Goal: Information Seeking & Learning: Learn about a topic

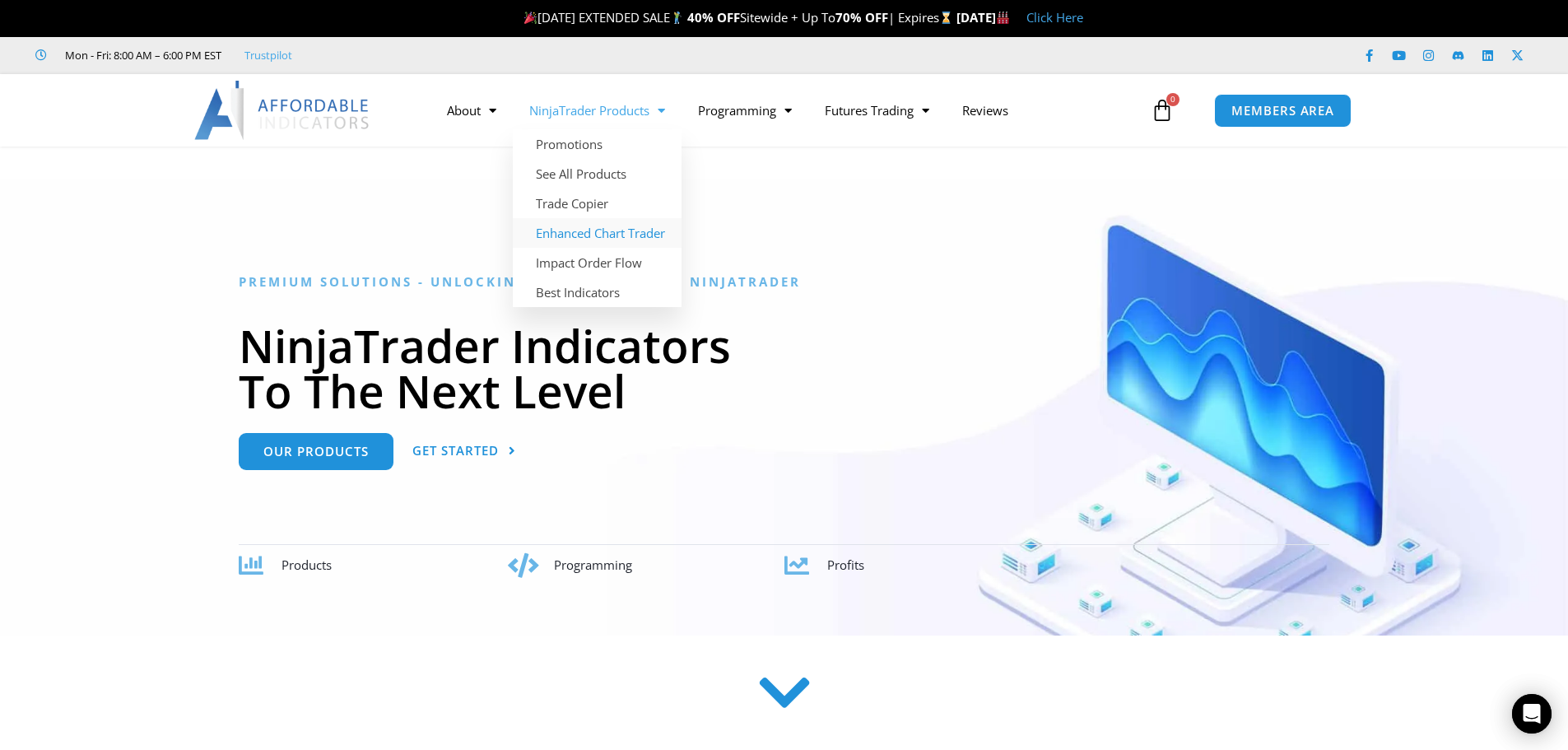
click at [593, 232] on link "Enhanced Chart Trader" at bounding box center [597, 233] width 169 height 30
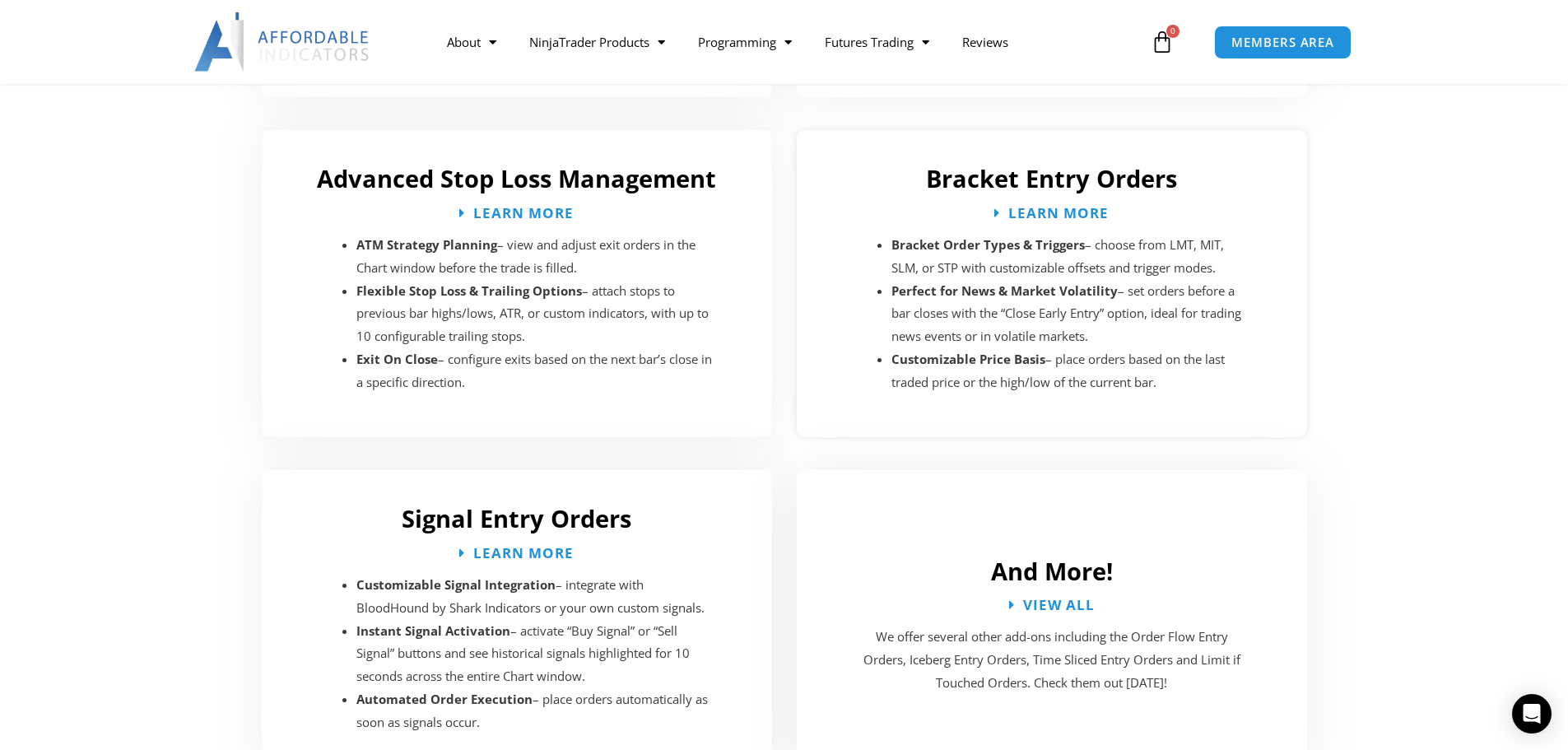
scroll to position [2609, 0]
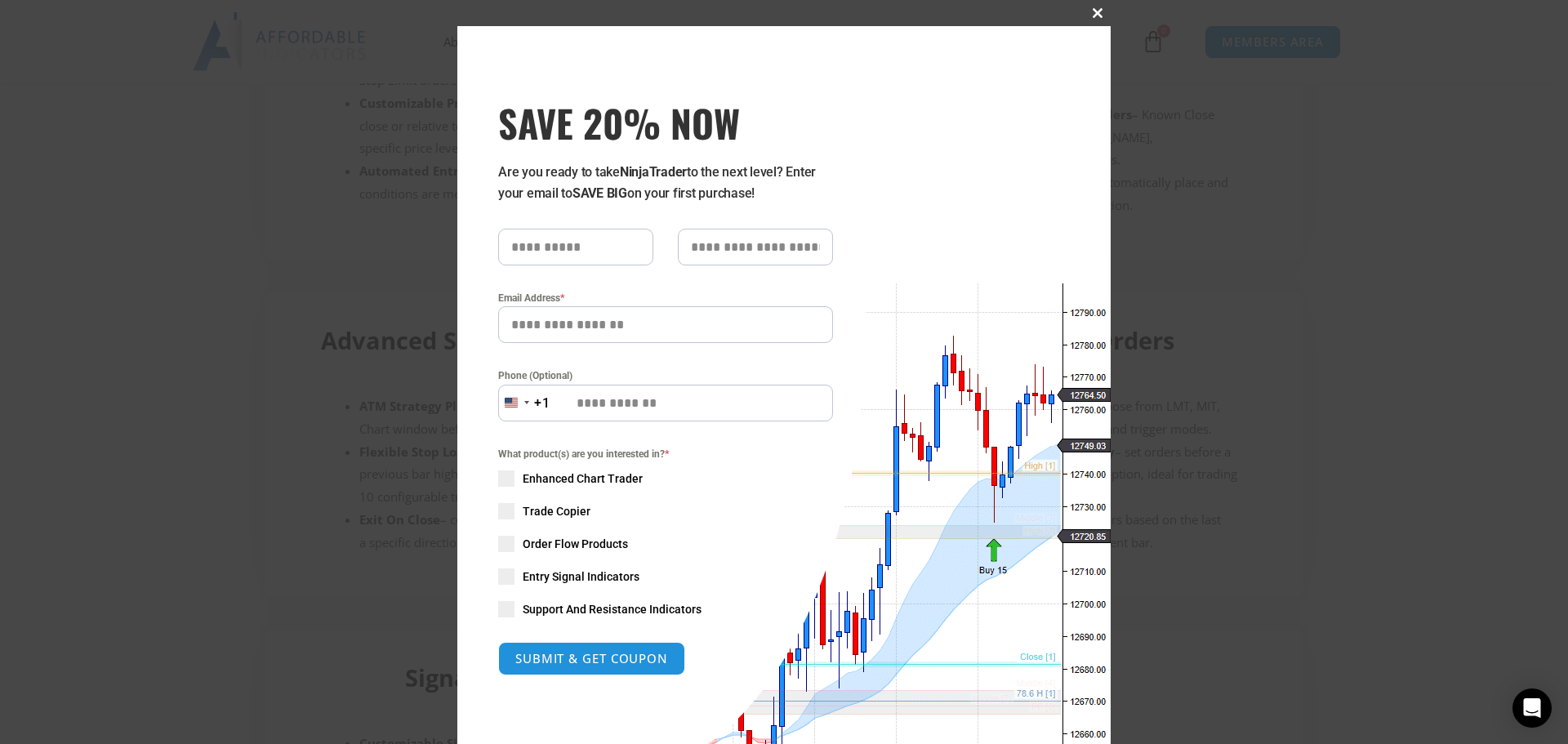
click at [1095, 16] on span at bounding box center [1097, 13] width 26 height 10
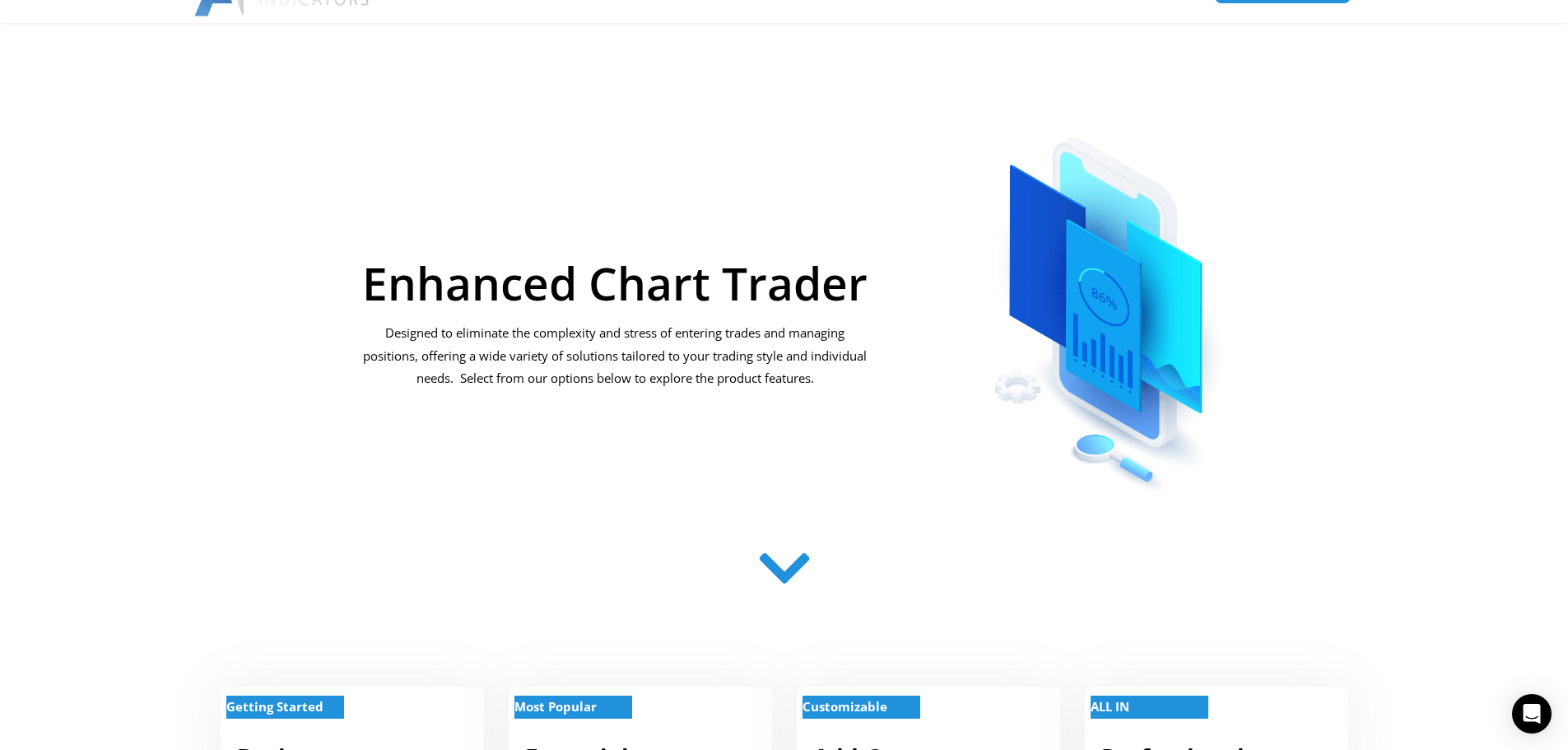
scroll to position [0, 0]
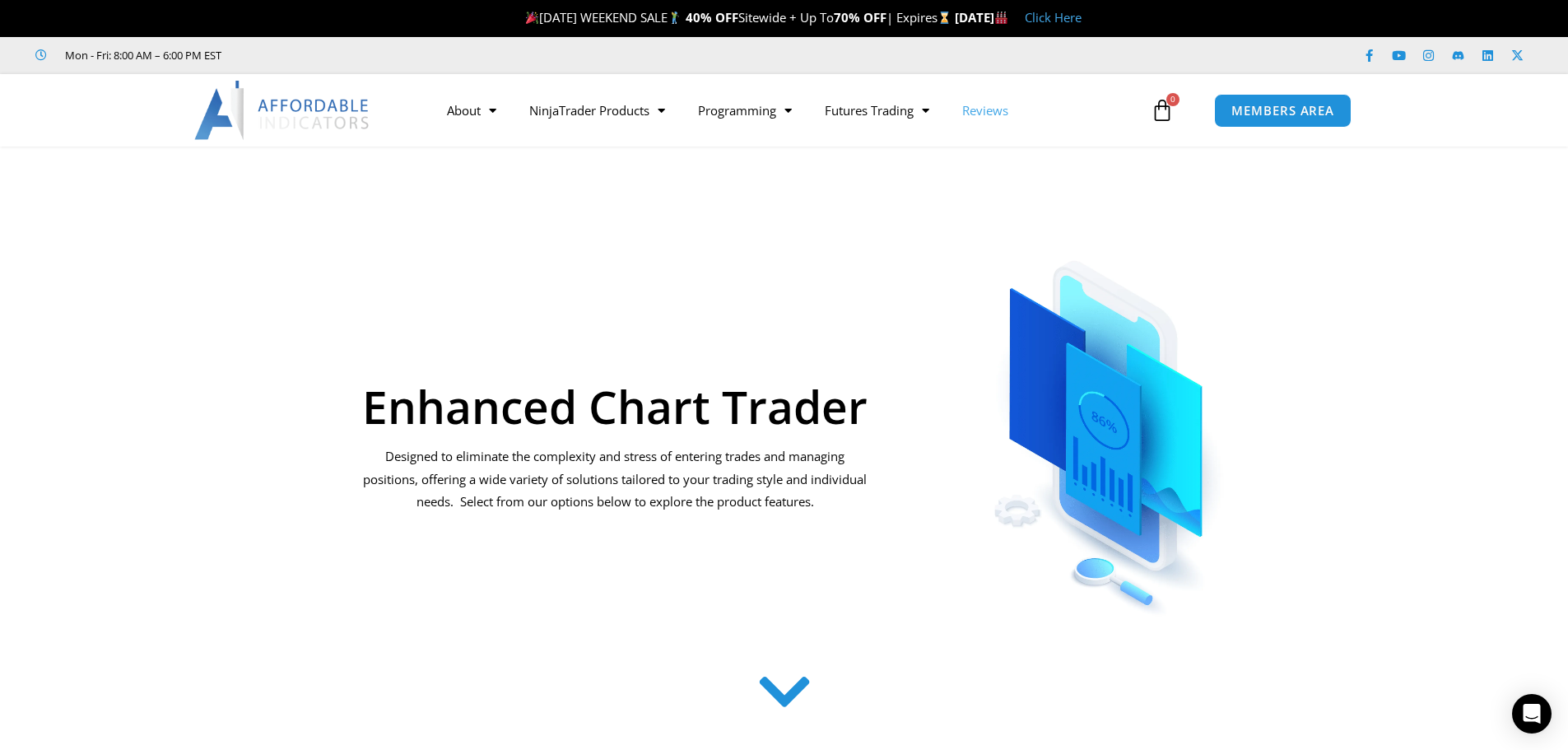
click at [997, 121] on link "Reviews" at bounding box center [985, 110] width 79 height 38
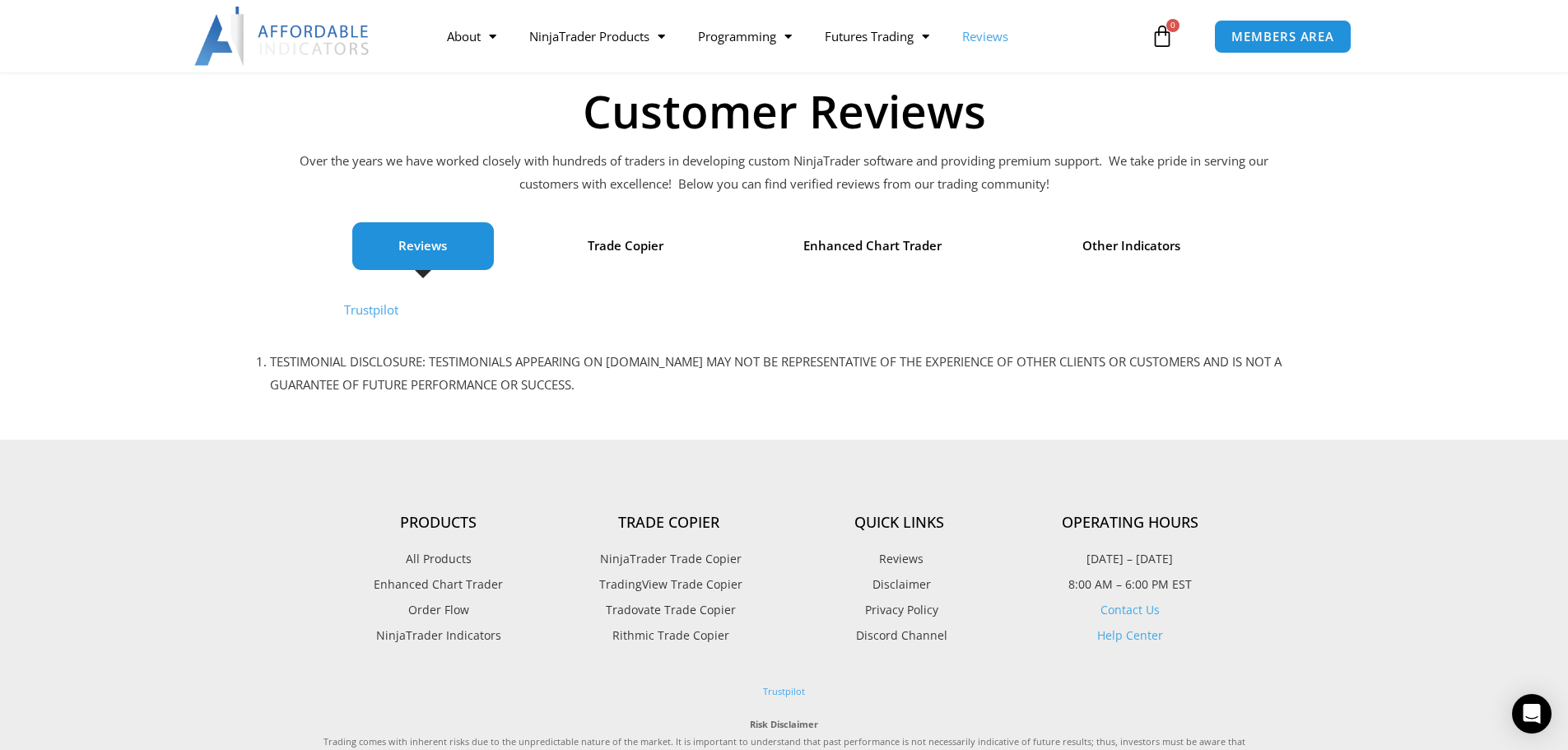
scroll to position [165, 0]
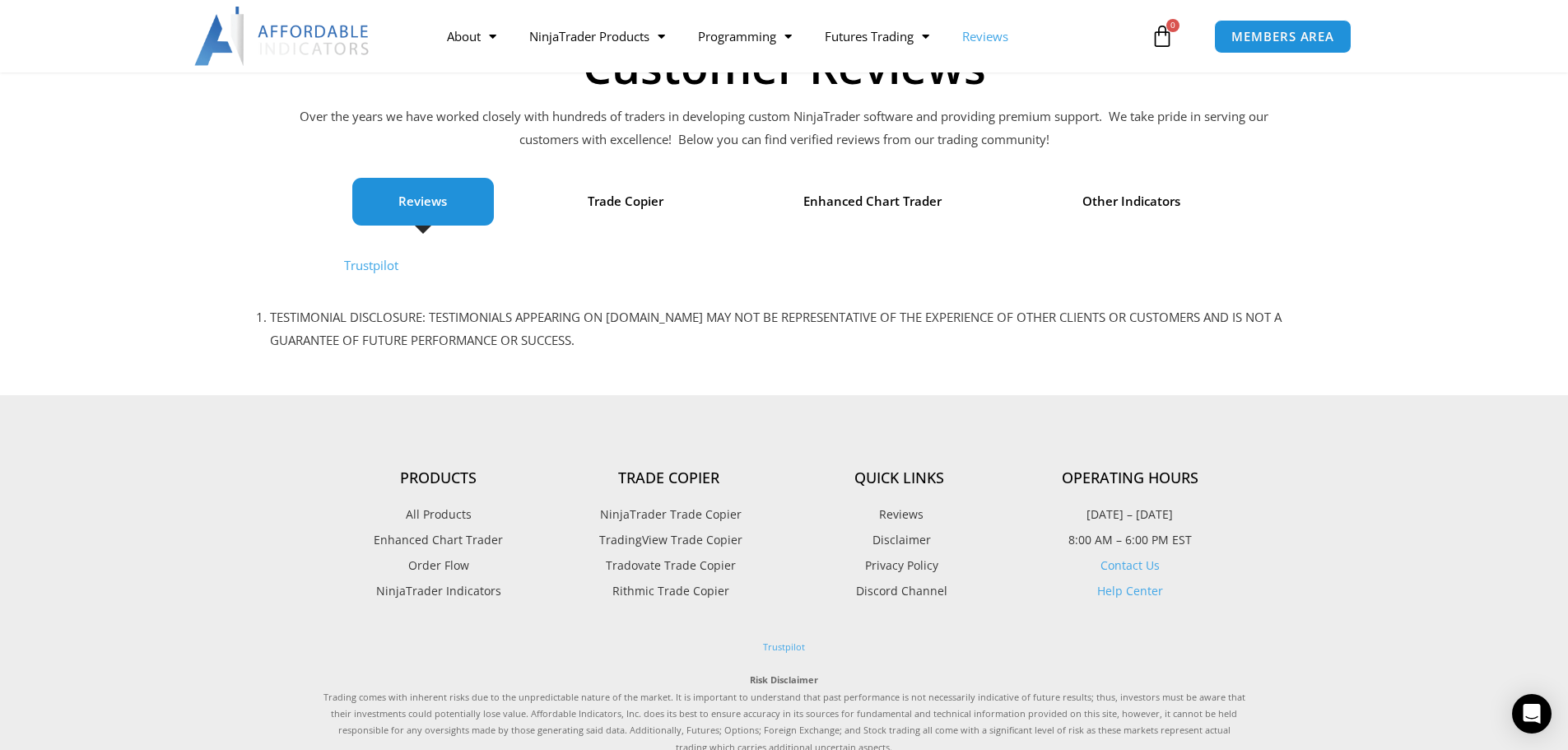
click at [371, 262] on link "Trustpilot" at bounding box center [371, 265] width 54 height 16
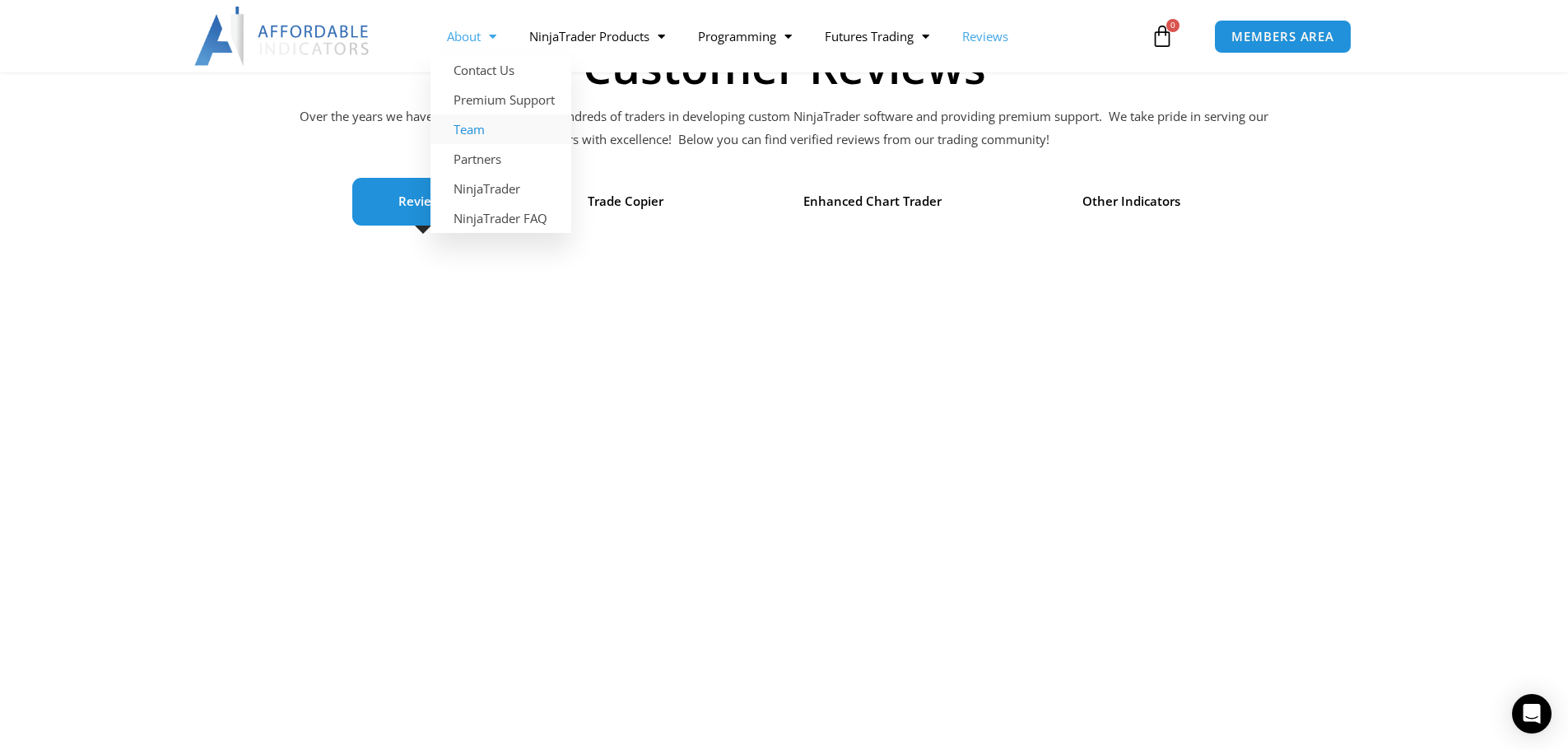
click at [479, 119] on link "Team" at bounding box center [501, 129] width 141 height 30
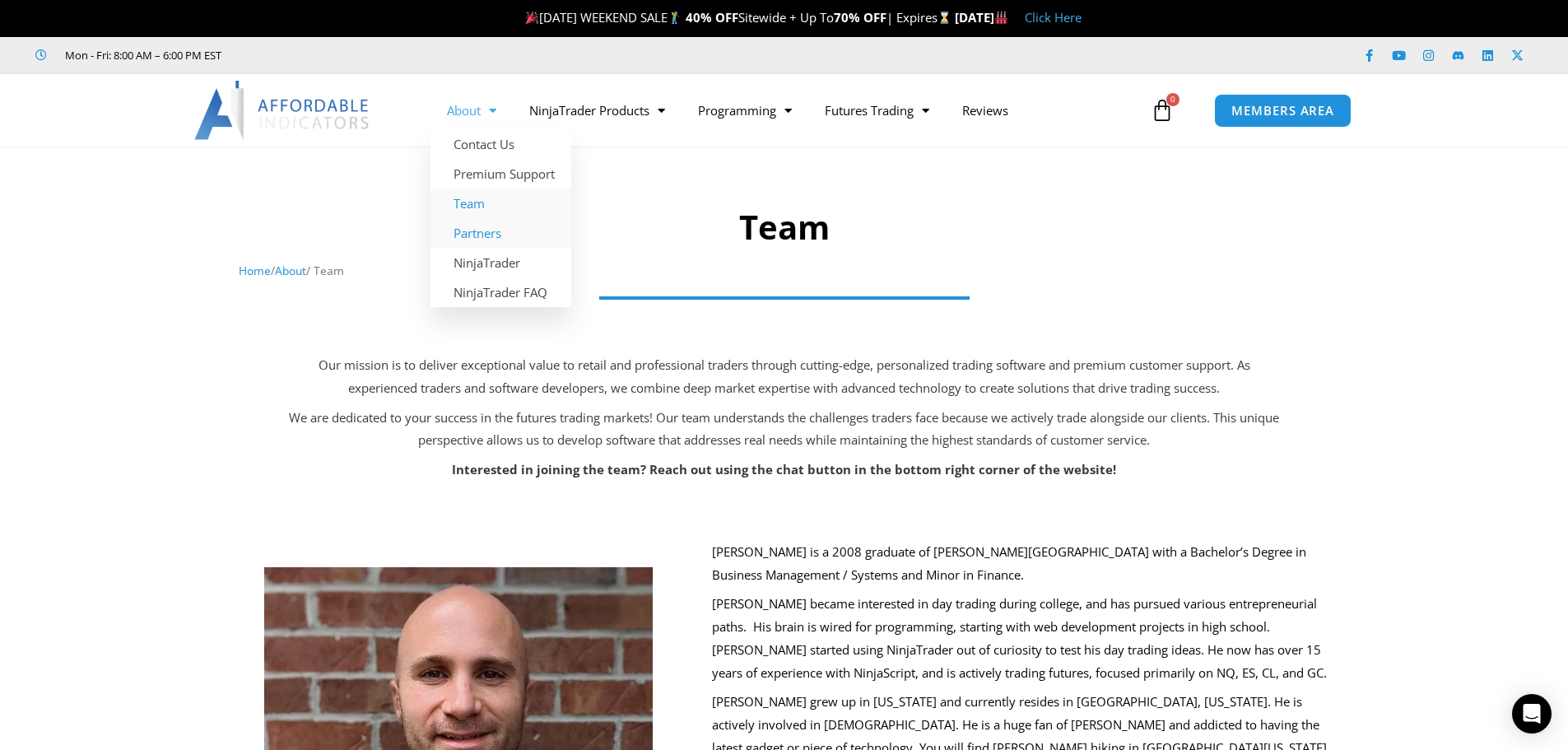
click at [488, 242] on link "Partners" at bounding box center [501, 233] width 141 height 30
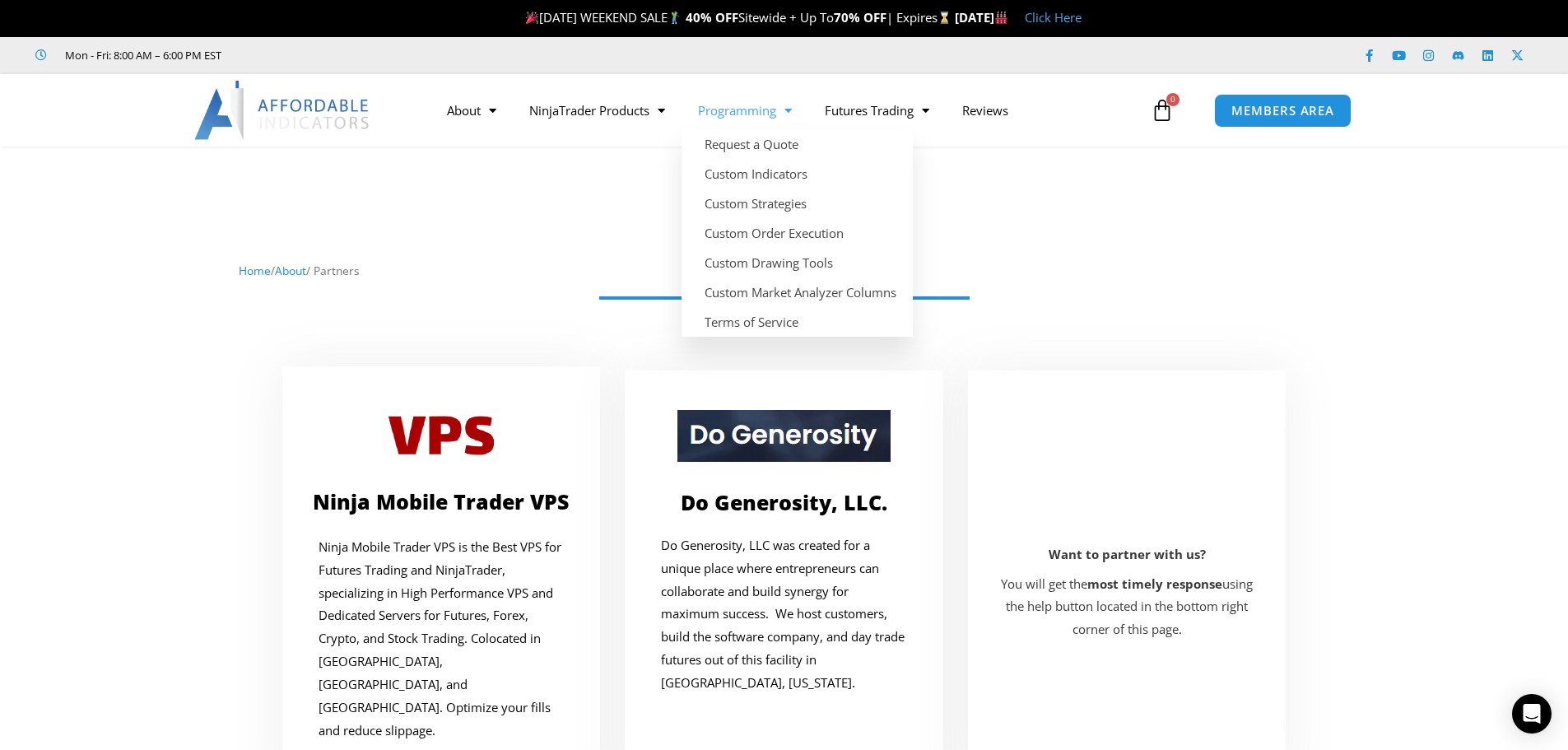
click at [746, 117] on link "Programming" at bounding box center [745, 110] width 127 height 38
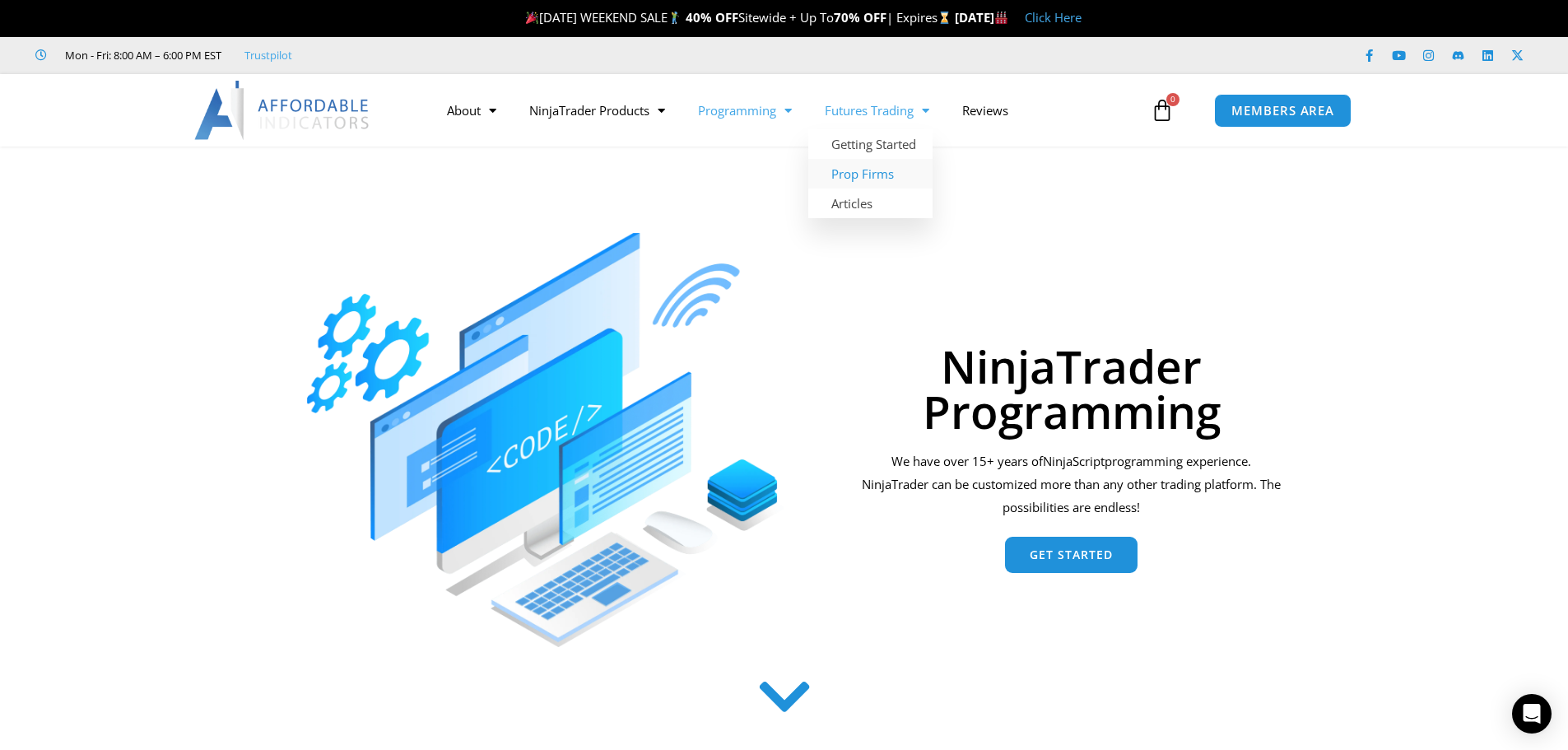
click at [876, 178] on link "Prop Firms" at bounding box center [870, 174] width 124 height 30
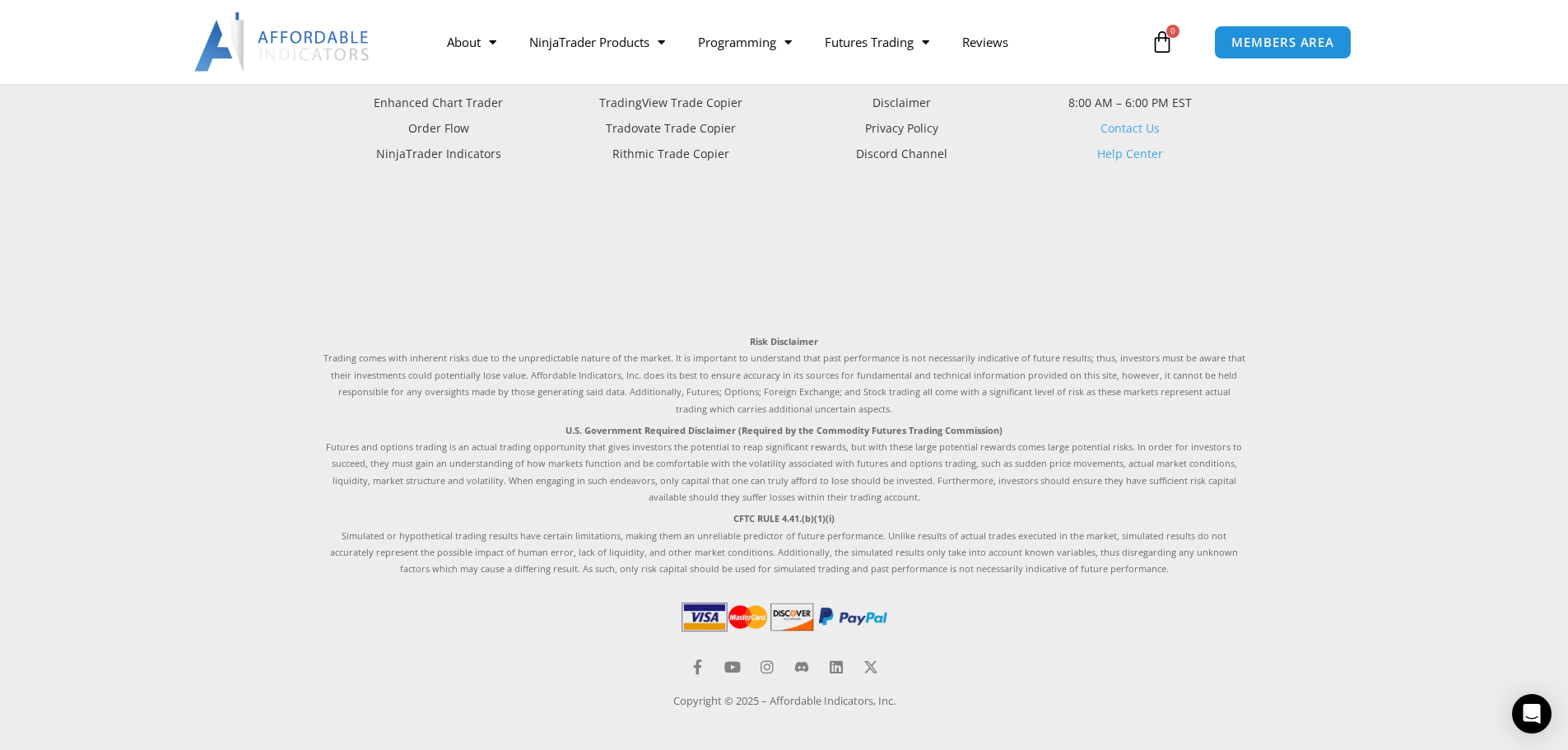
scroll to position [1579, 0]
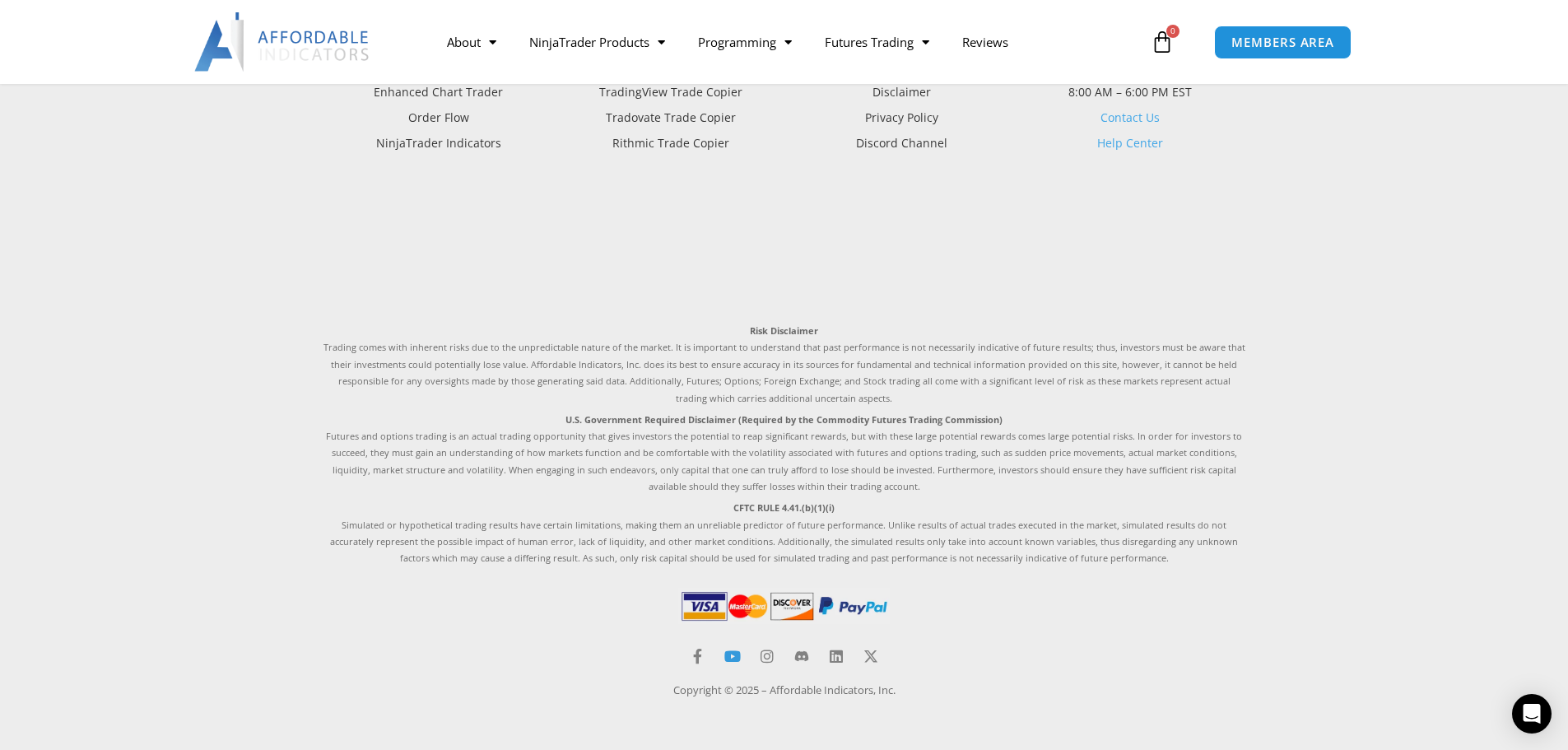
click at [731, 660] on icon at bounding box center [732, 656] width 14 height 14
